Goal: Task Accomplishment & Management: Complete application form

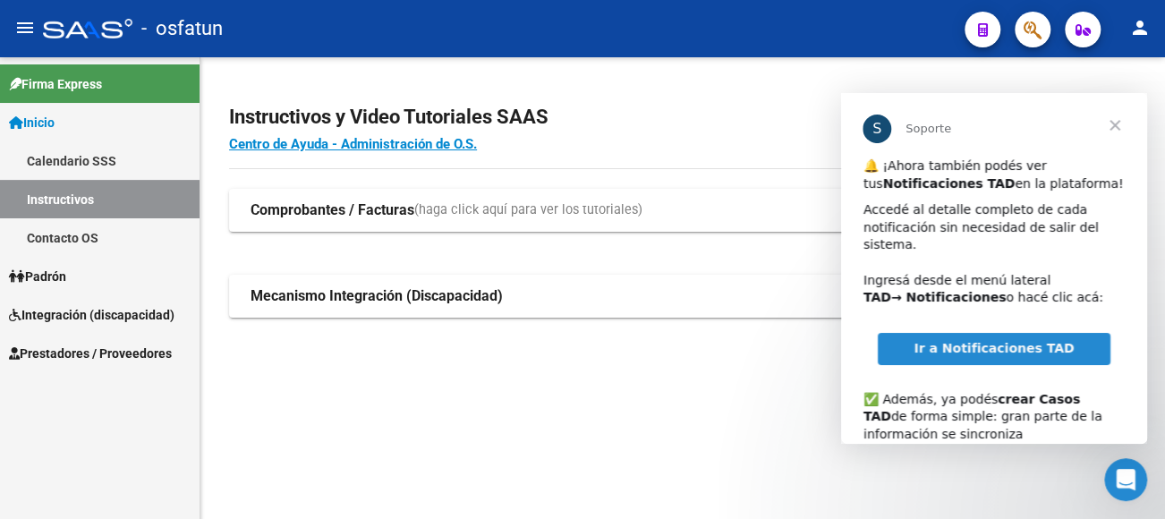
click at [1117, 126] on span "Cerrar" at bounding box center [1114, 125] width 64 height 64
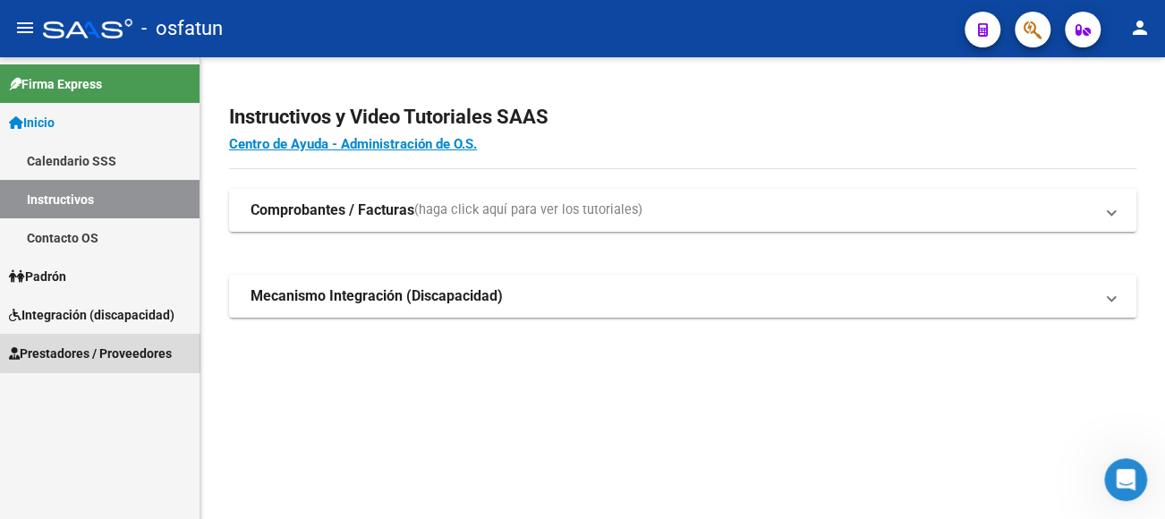
click at [140, 350] on span "Prestadores / Proveedores" at bounding box center [90, 353] width 163 height 20
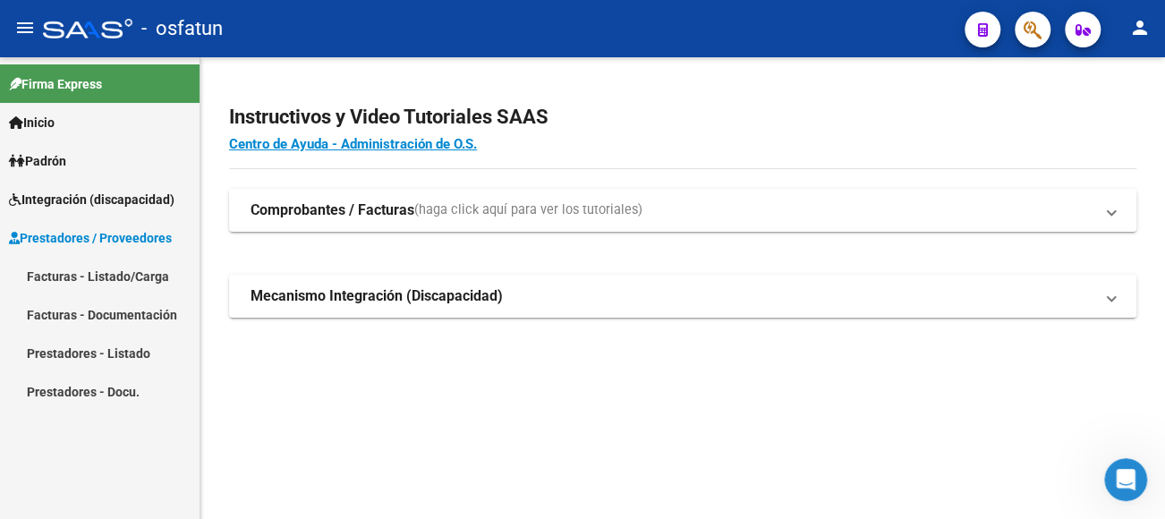
click at [114, 340] on link "Prestadores - Listado" at bounding box center [99, 353] width 199 height 38
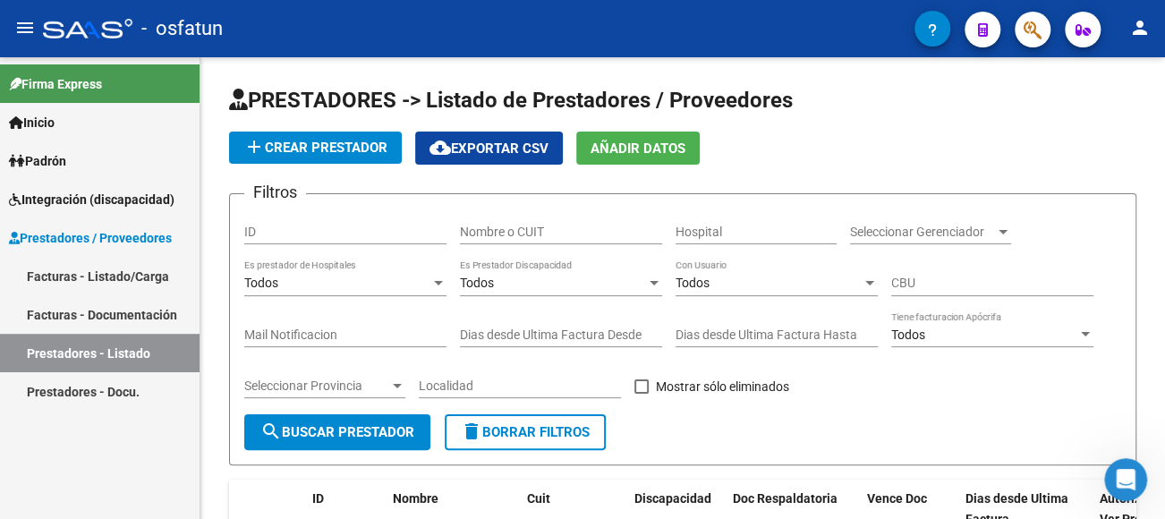
click at [103, 315] on link "Facturas - Documentación" at bounding box center [99, 314] width 199 height 38
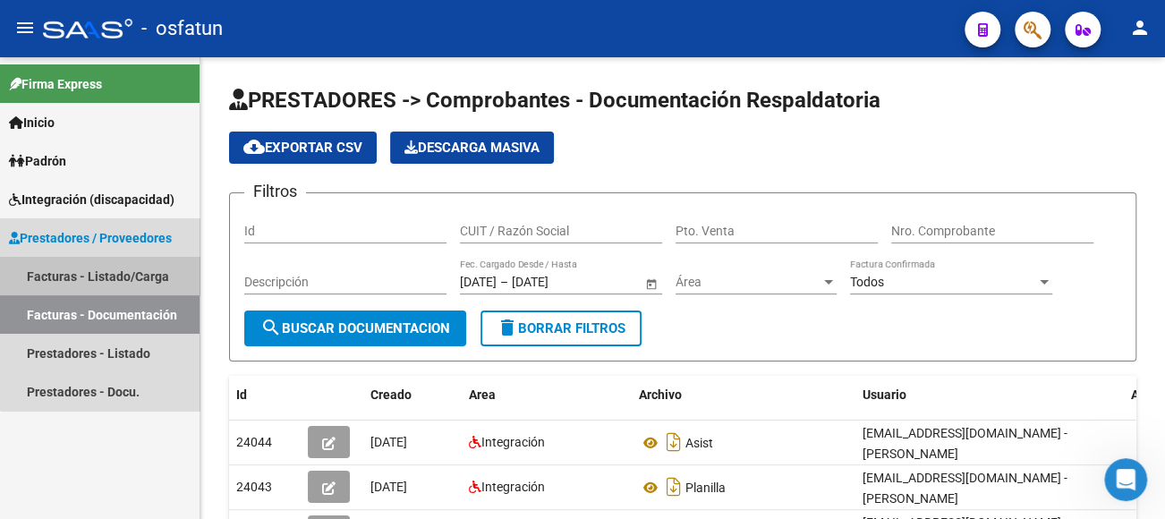
click at [106, 275] on link "Facturas - Listado/Carga" at bounding box center [99, 276] width 199 height 38
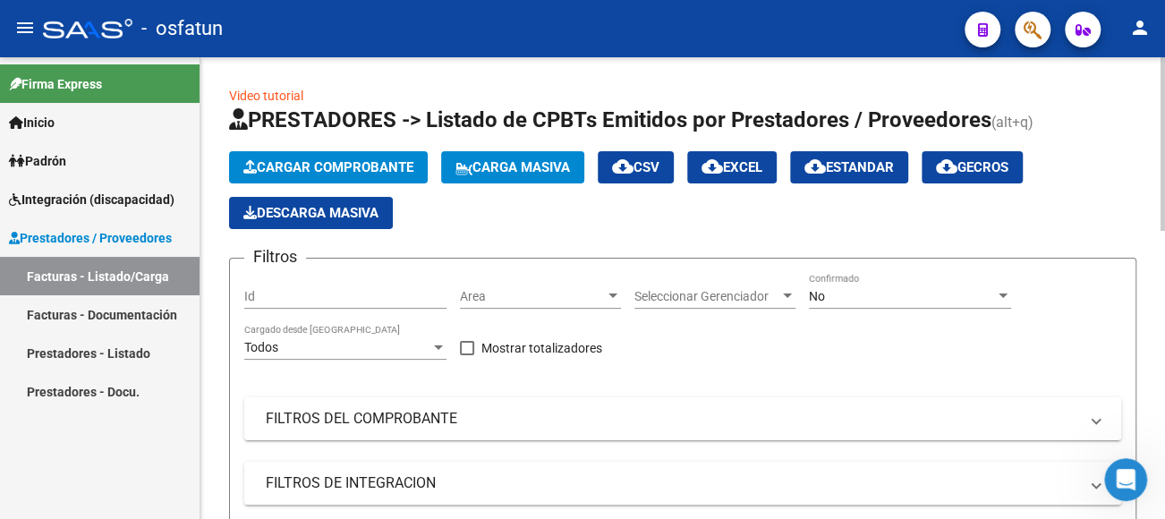
click at [361, 165] on span "Cargar Comprobante" at bounding box center [328, 167] width 170 height 16
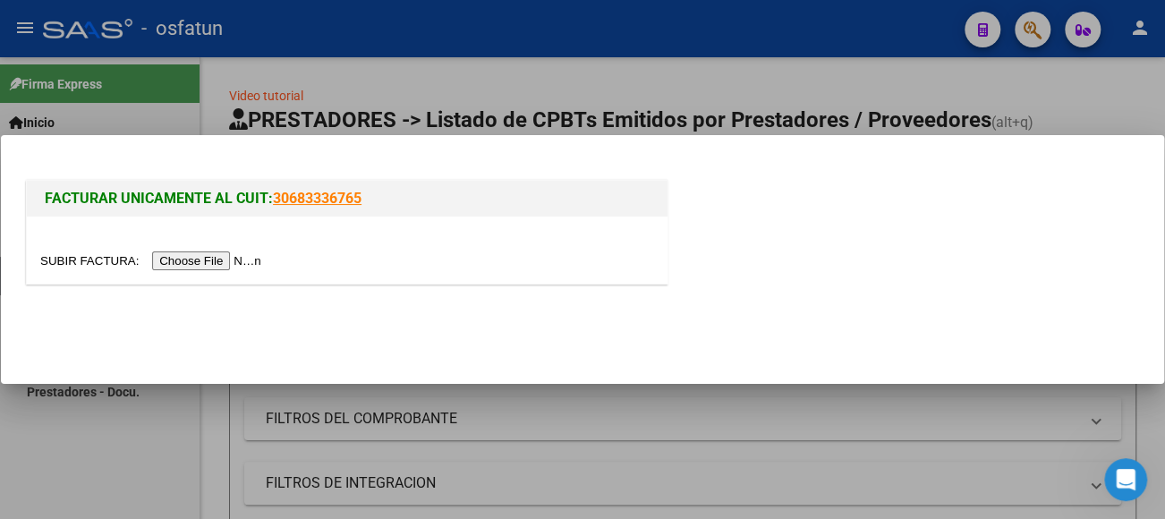
click at [230, 260] on input "file" at bounding box center [153, 260] width 226 height 19
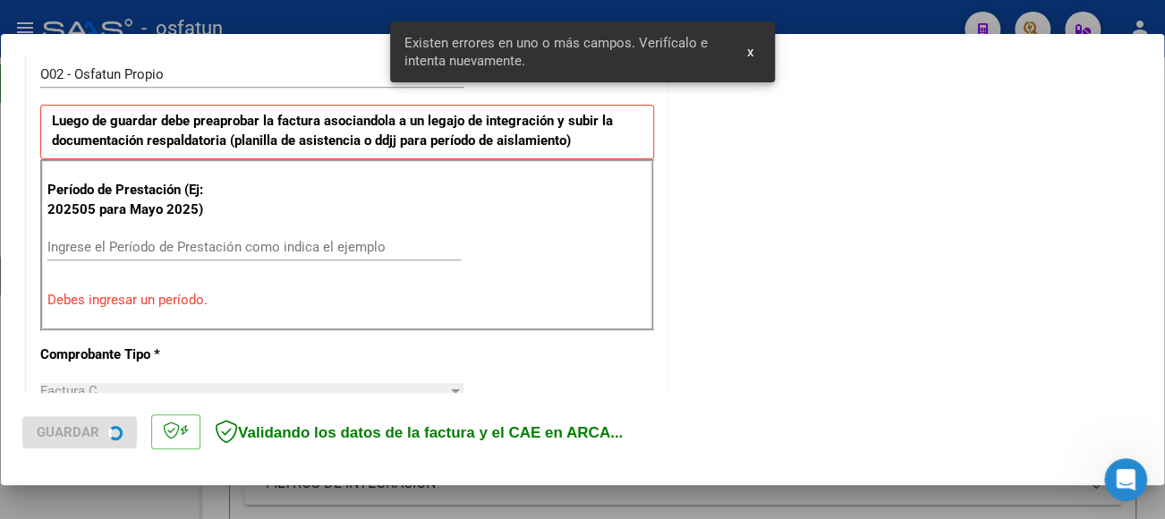
scroll to position [542, 0]
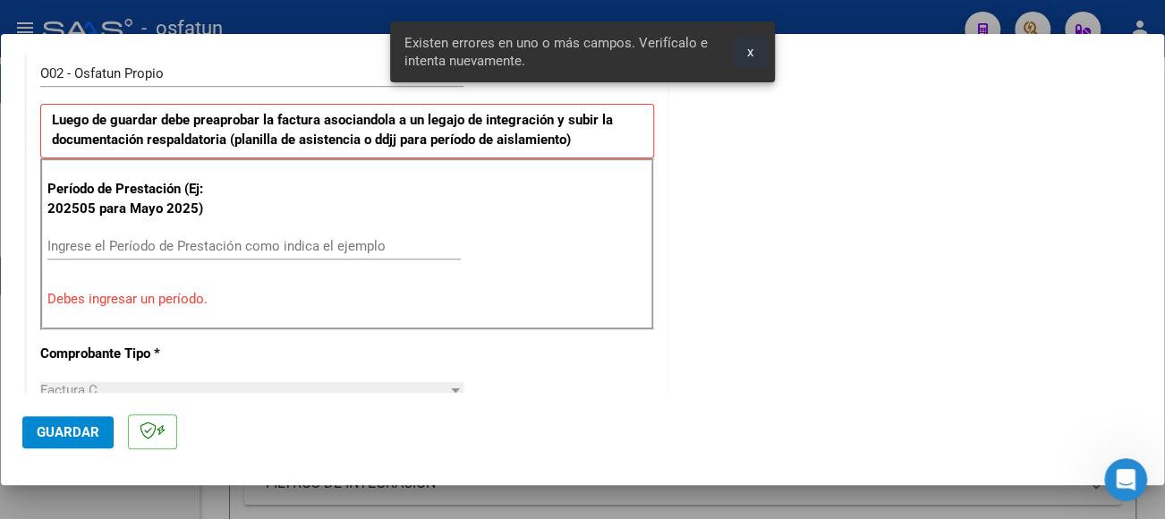
click at [749, 55] on span "x" at bounding box center [750, 52] width 6 height 16
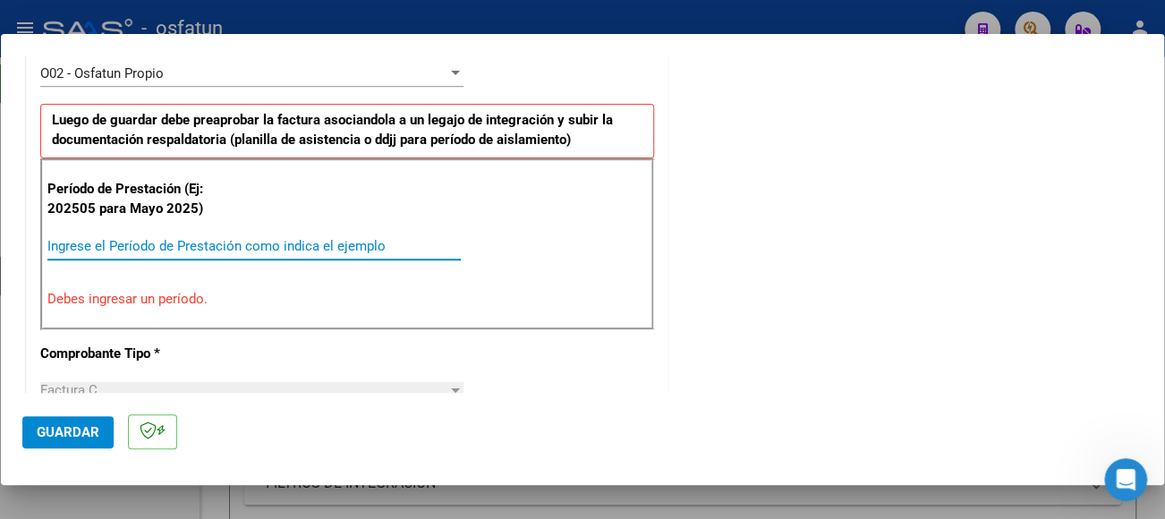
click at [363, 238] on input "Ingrese el Período de Prestación como indica el ejemplo" at bounding box center [253, 246] width 413 height 16
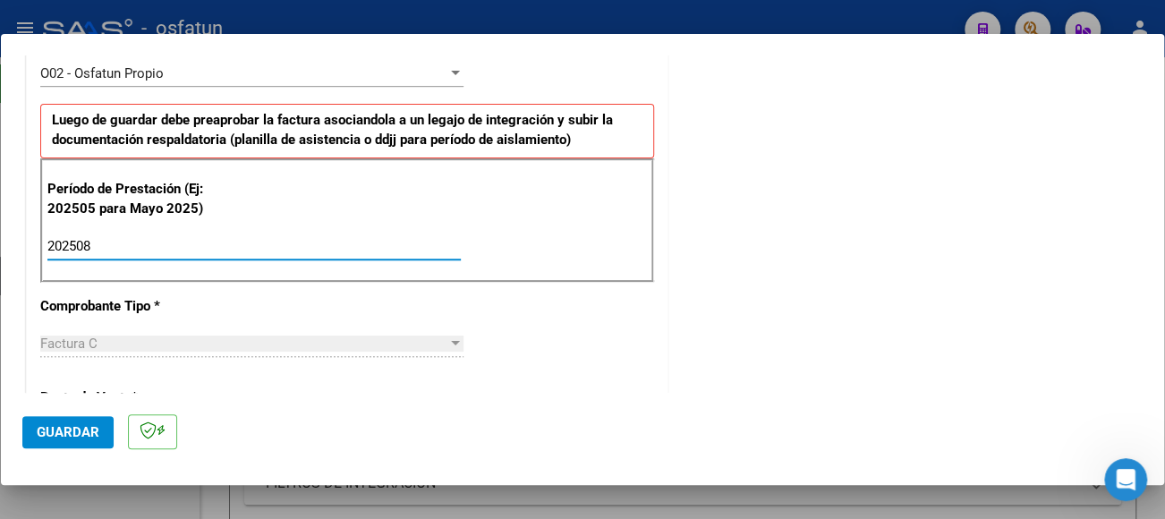
type input "202508"
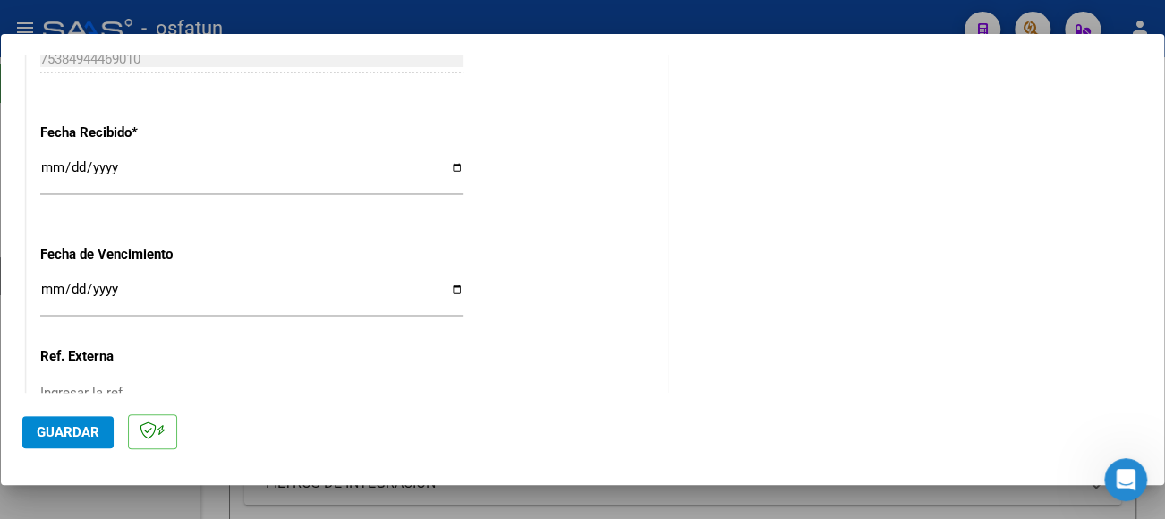
scroll to position [1337, 0]
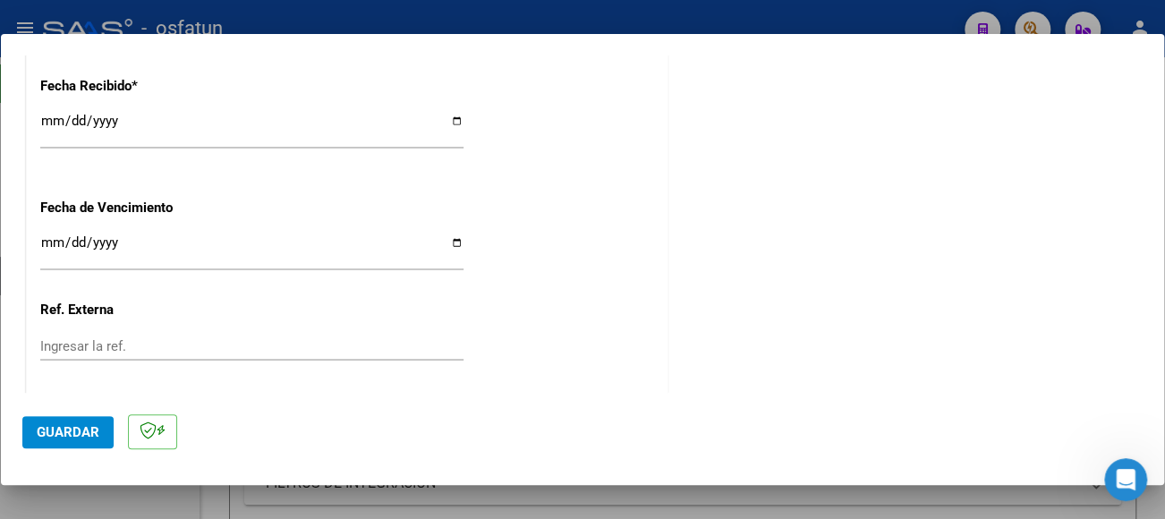
click at [41, 242] on input "Ingresar la fecha" at bounding box center [251, 249] width 423 height 29
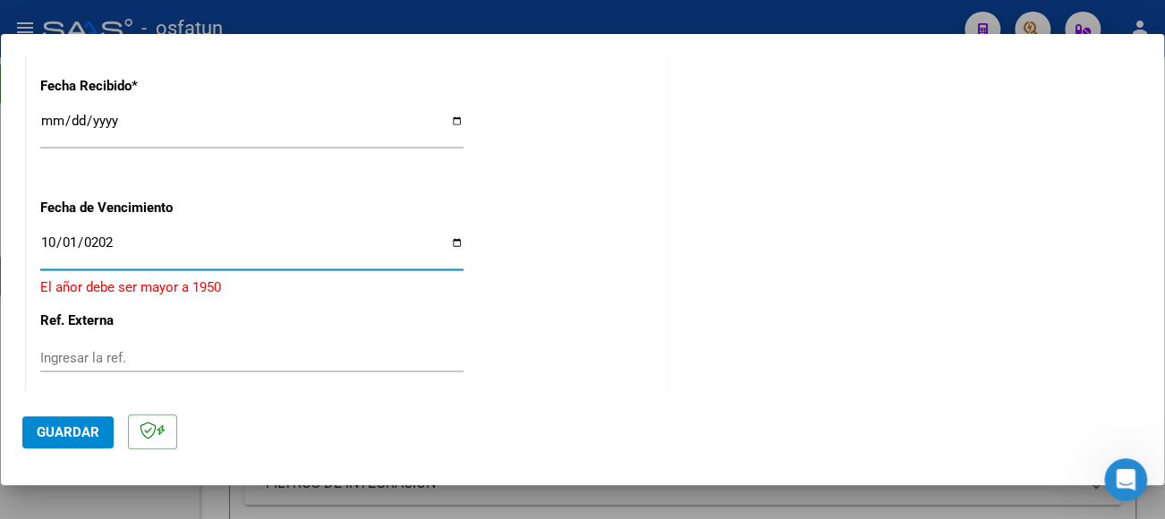
type input "[DATE]"
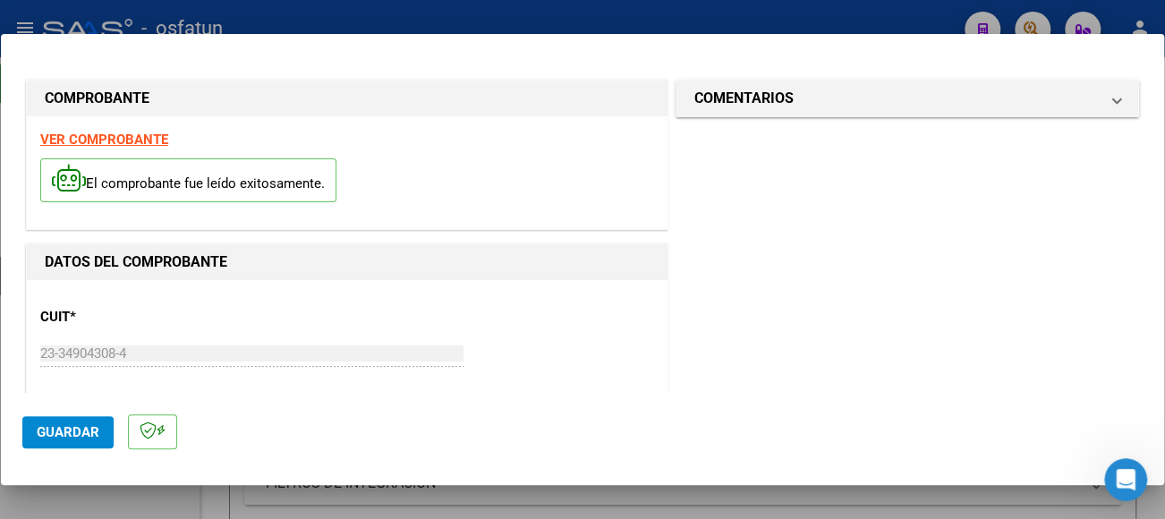
scroll to position [0, 0]
click at [85, 429] on span "Guardar" at bounding box center [68, 432] width 63 height 16
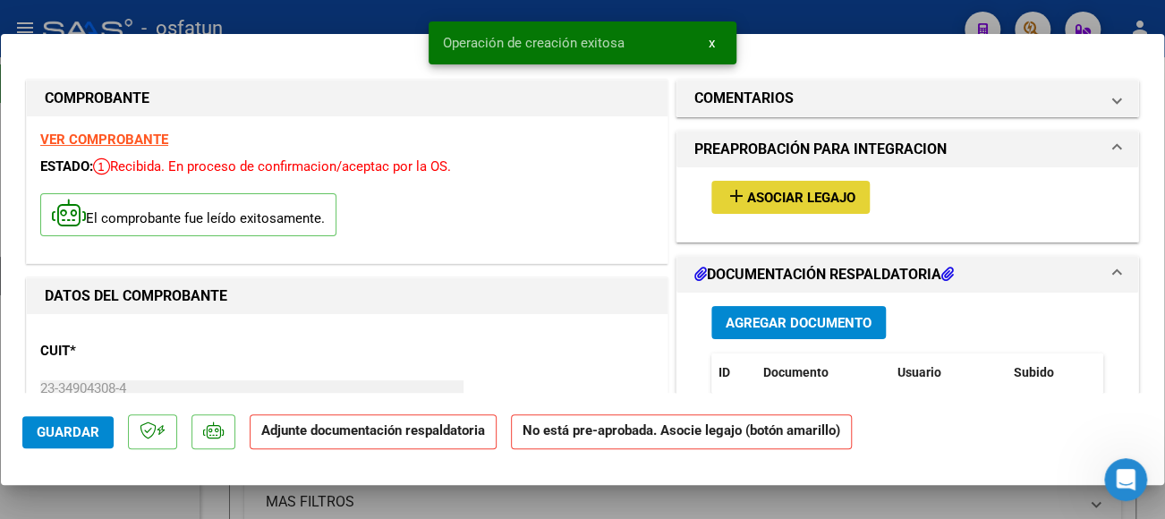
click at [800, 202] on span "Asociar Legajo" at bounding box center [801, 198] width 108 height 16
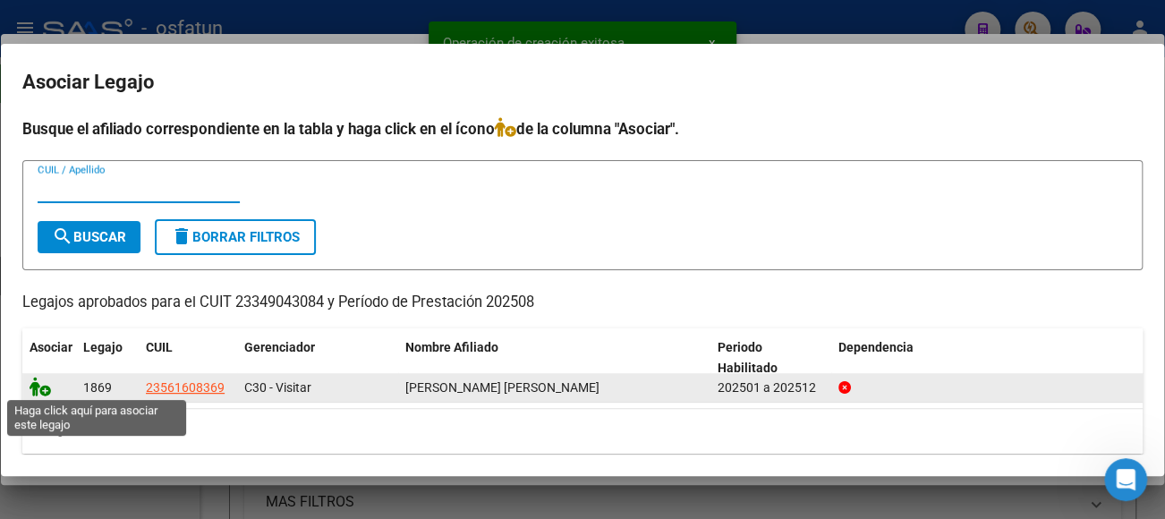
click at [35, 385] on icon at bounding box center [40, 387] width 21 height 20
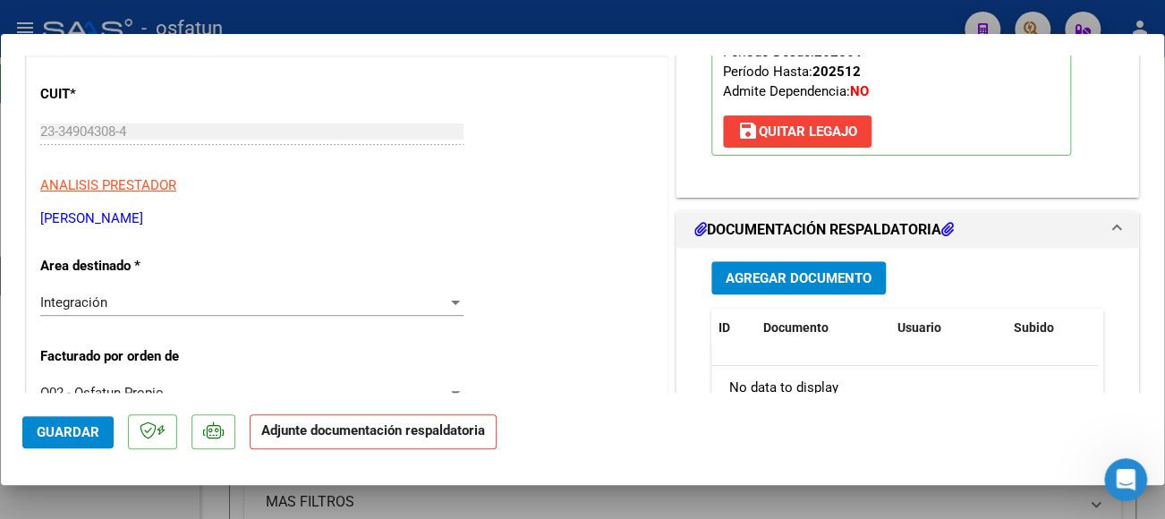
scroll to position [358, 0]
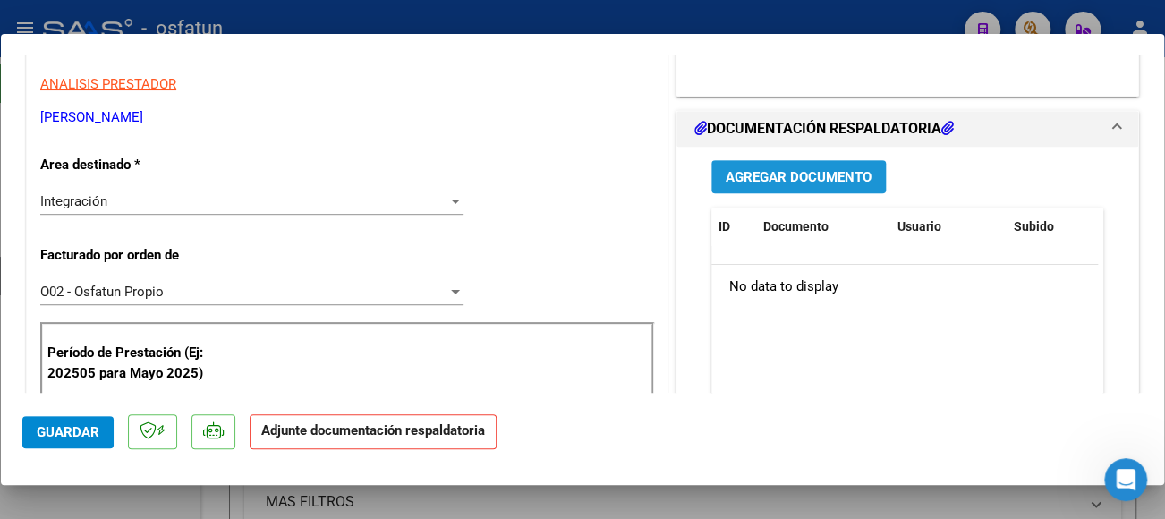
click at [779, 185] on span "Agregar Documento" at bounding box center [798, 177] width 146 height 16
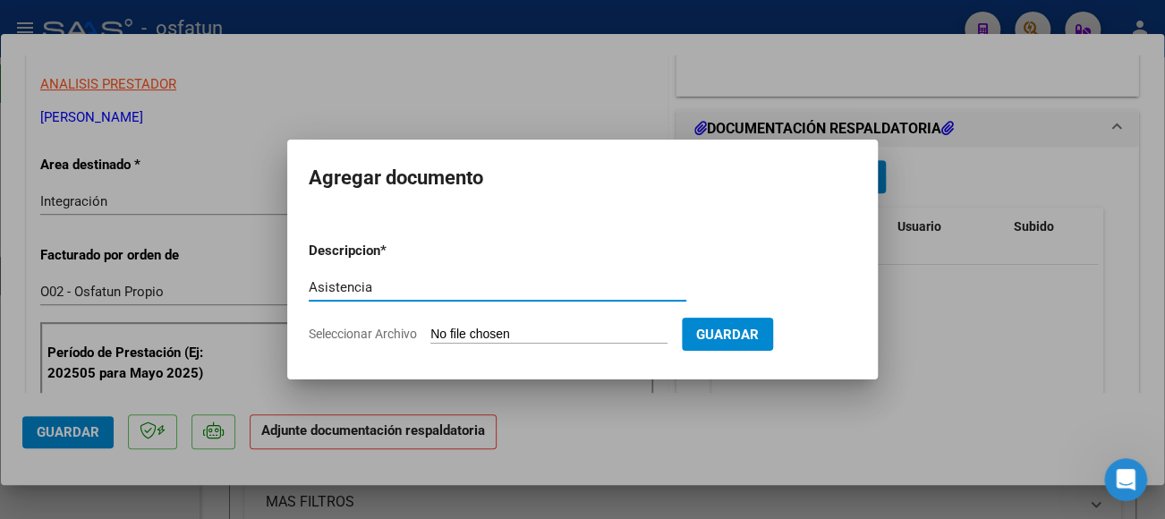
type input "Asistencia"
click at [550, 331] on input "Seleccionar Archivo" at bounding box center [548, 334] width 237 height 17
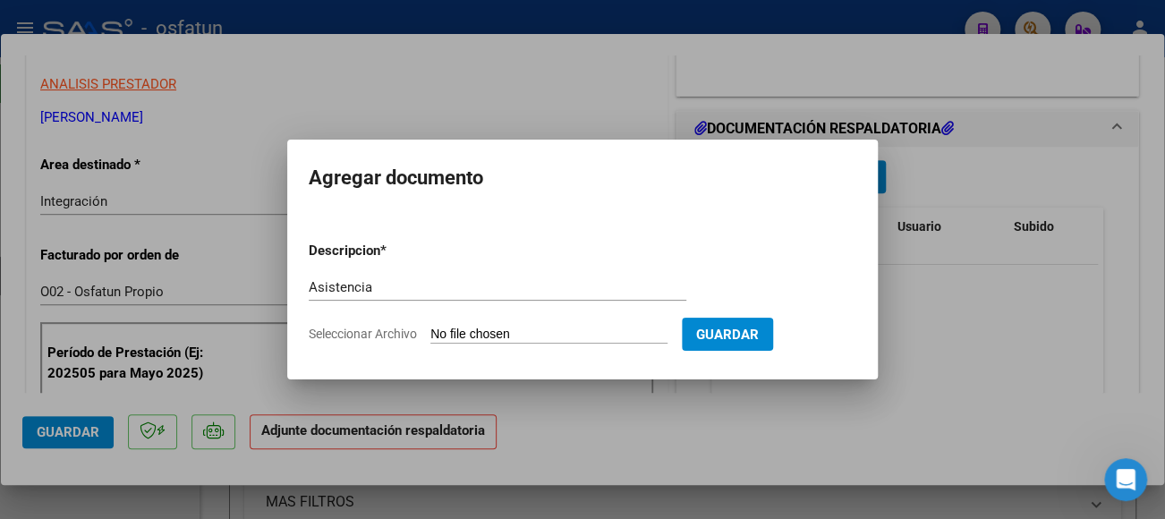
type input "C:\fakepath\CamScanner [DATE] 10.14.pdf"
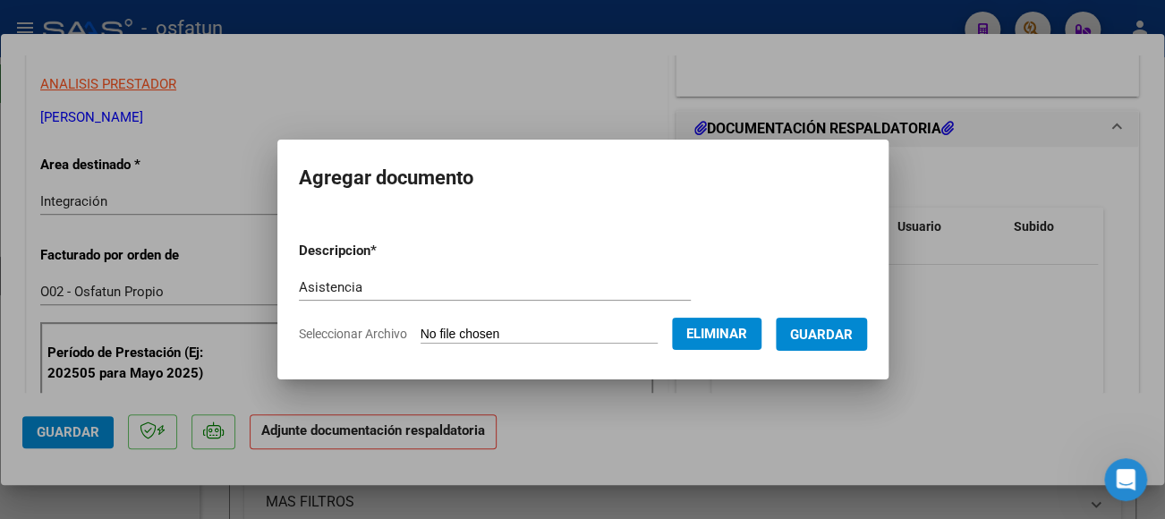
click at [844, 335] on span "Guardar" at bounding box center [821, 334] width 63 height 16
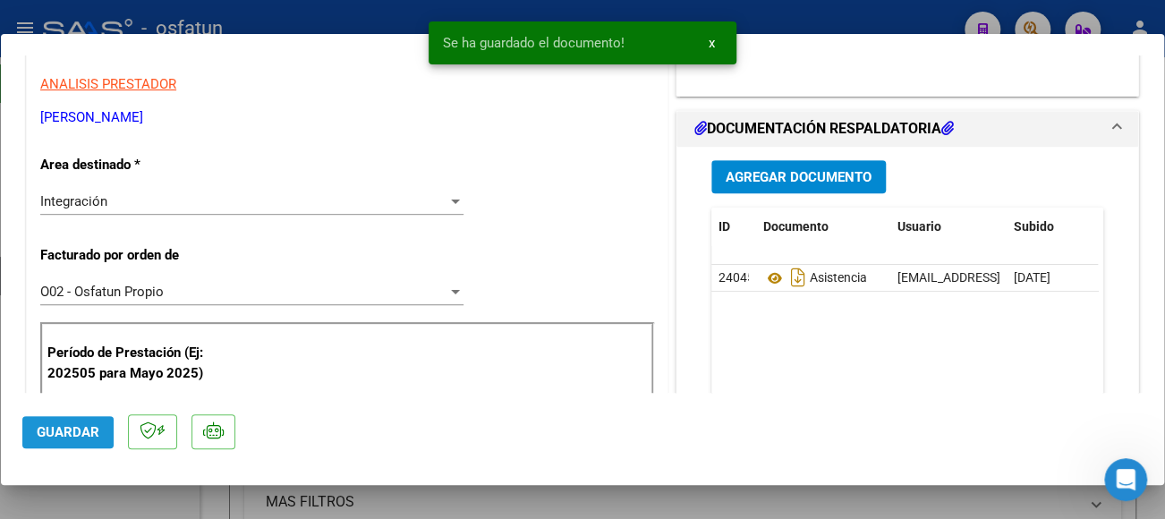
click at [60, 432] on span "Guardar" at bounding box center [68, 432] width 63 height 16
type input "$ 0,00"
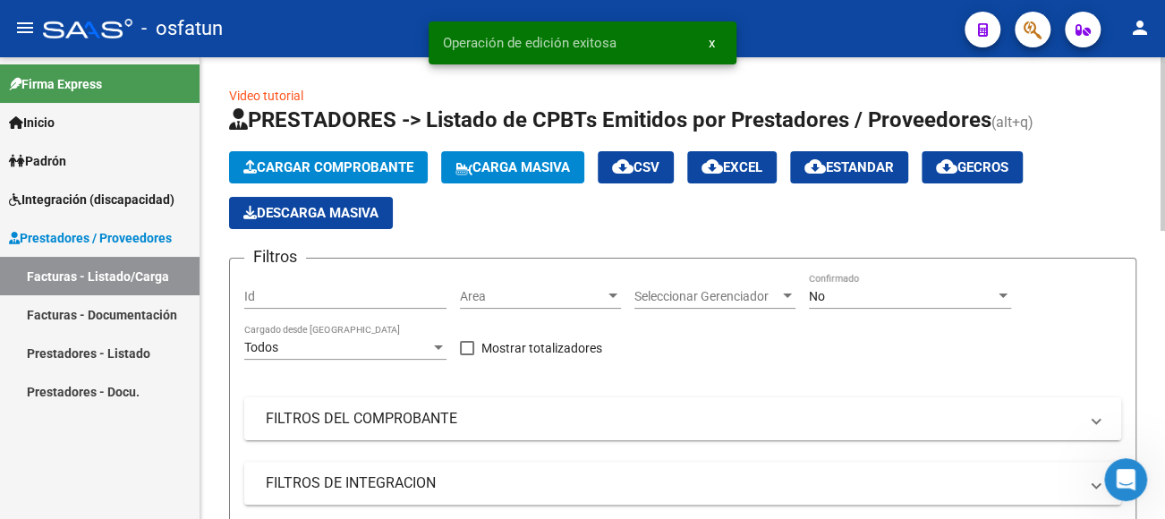
click at [329, 413] on mat-panel-title "FILTROS DEL COMPROBANTE" at bounding box center [672, 419] width 812 height 20
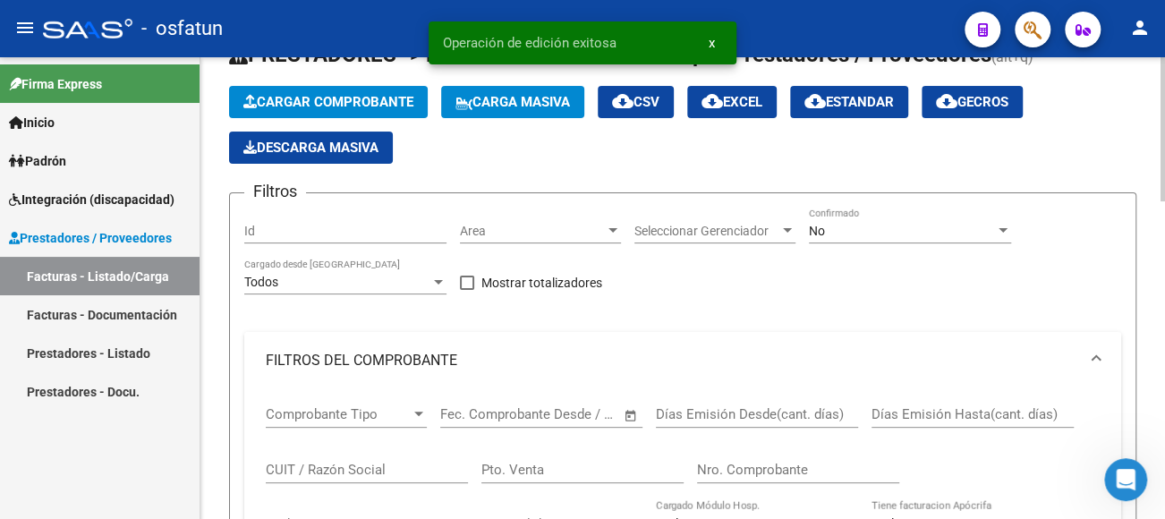
scroll to position [268, 0]
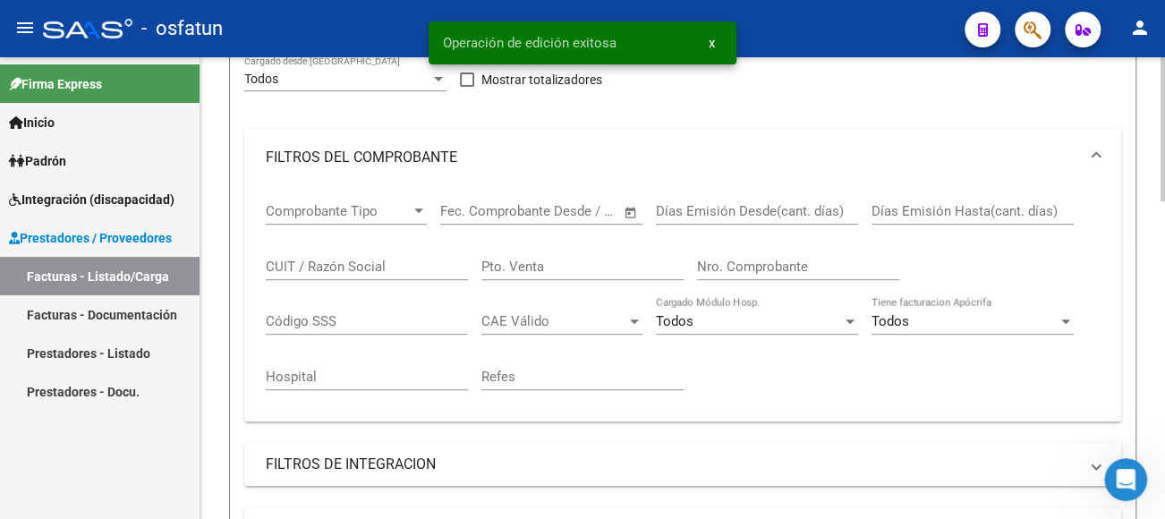
click at [311, 265] on input "CUIT / Razón Social" at bounding box center [367, 267] width 202 height 16
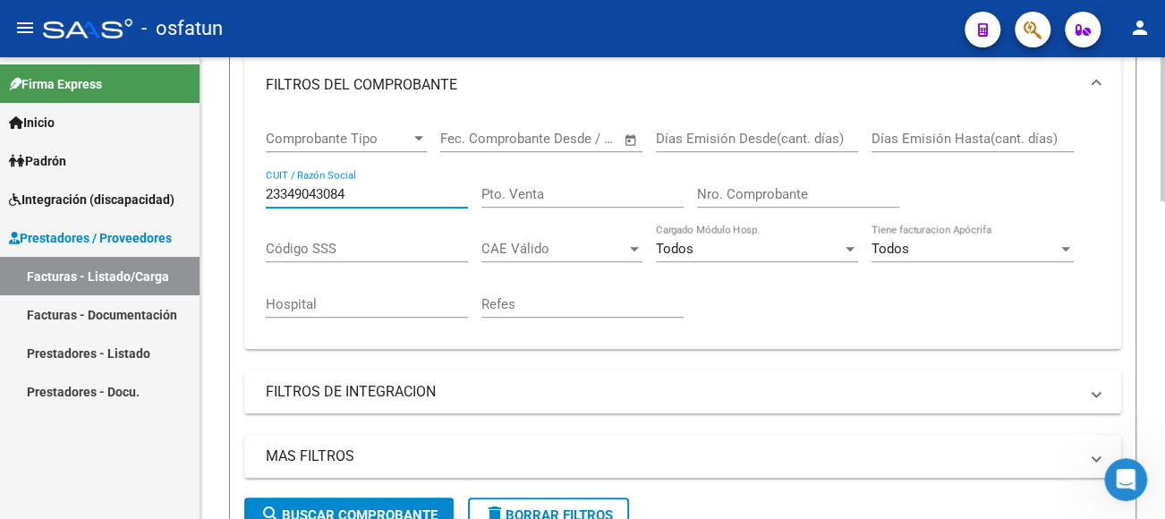
scroll to position [447, 0]
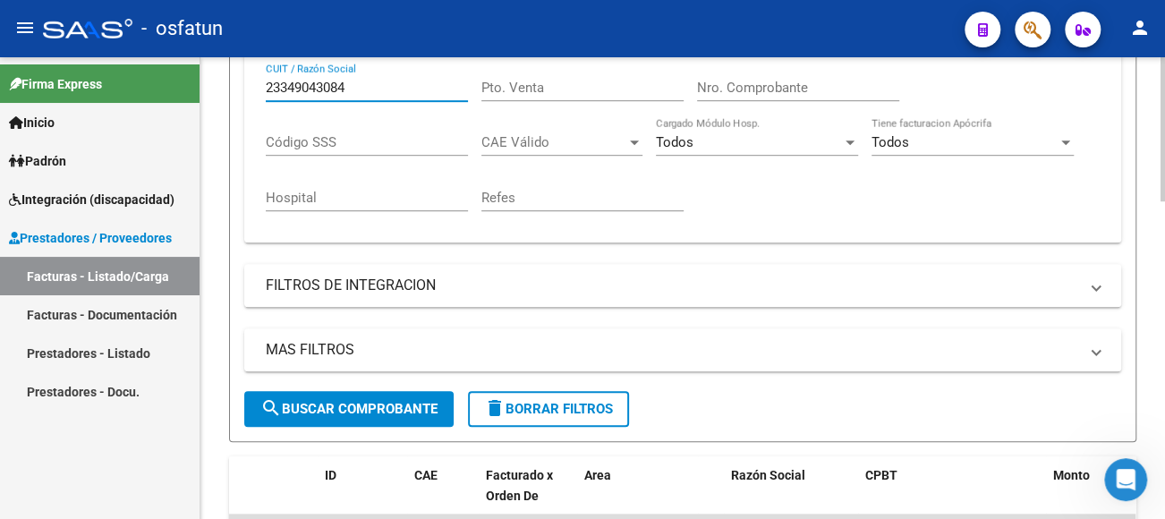
type input "23349043084"
click at [405, 401] on span "search Buscar Comprobante" at bounding box center [348, 409] width 177 height 16
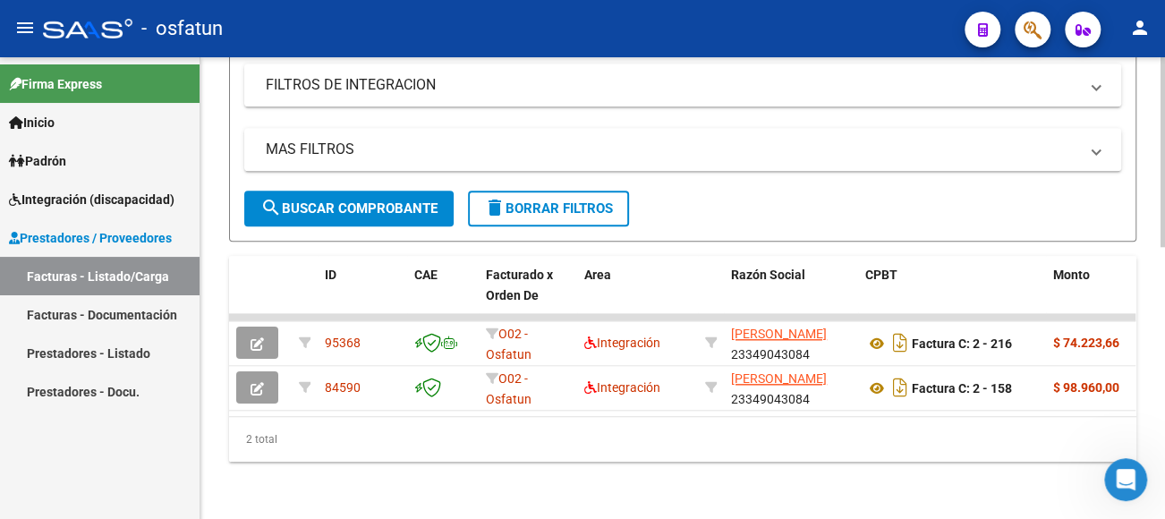
scroll to position [660, 0]
